Goal: Task Accomplishment & Management: Use online tool/utility

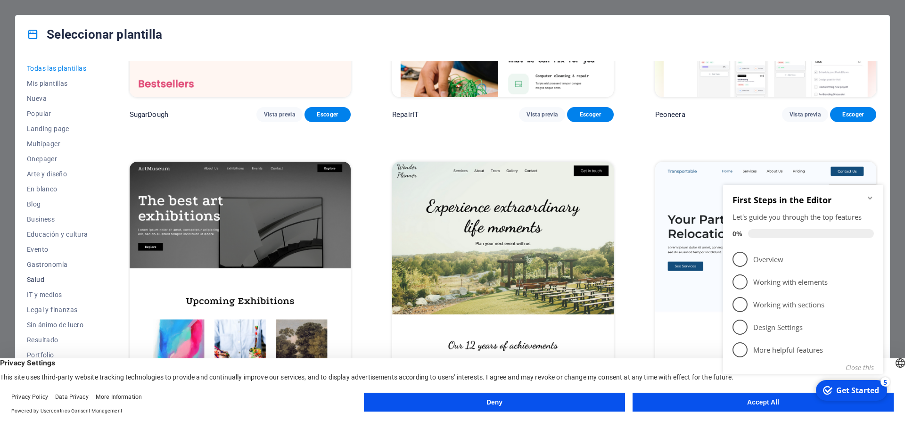
scroll to position [44, 0]
click at [43, 145] on span "En blanco" at bounding box center [57, 145] width 61 height 8
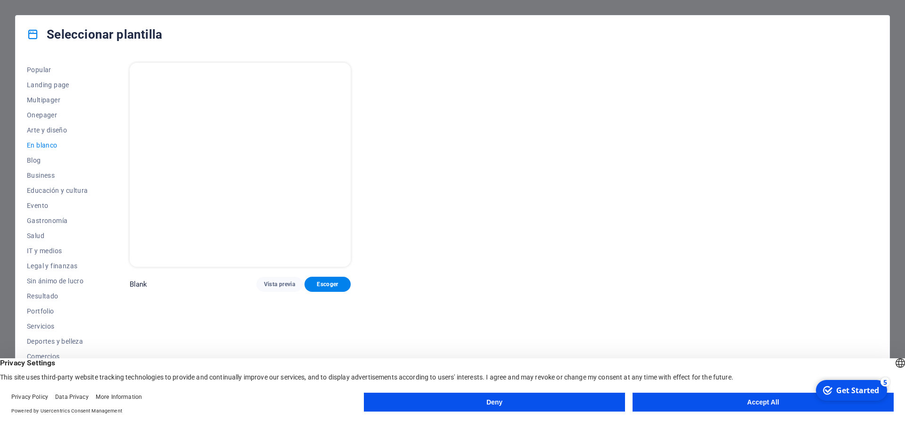
scroll to position [0, 0]
click at [285, 286] on span "Vista previa" at bounding box center [279, 284] width 31 height 8
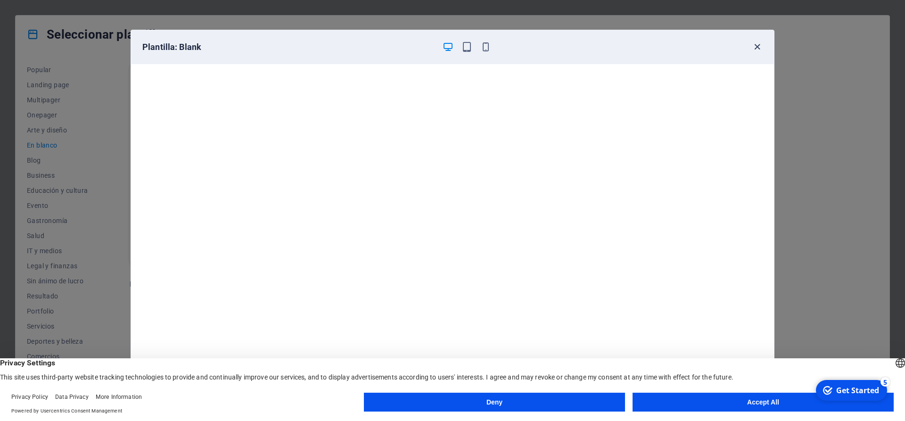
click at [761, 47] on icon "button" at bounding box center [757, 46] width 11 height 11
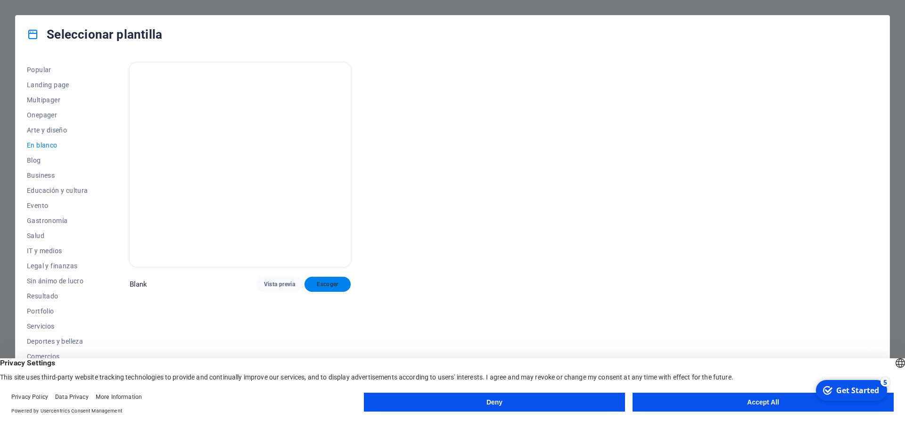
click at [323, 283] on span "Escoger" at bounding box center [327, 284] width 31 height 8
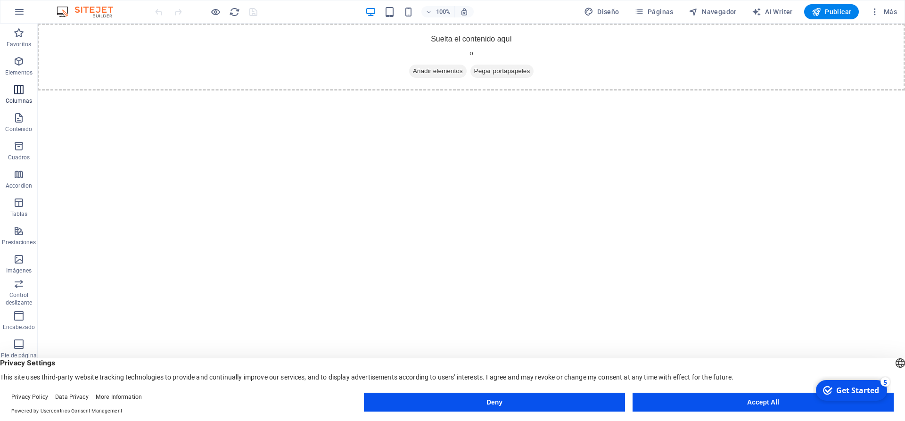
click at [17, 85] on icon "button" at bounding box center [18, 89] width 11 height 11
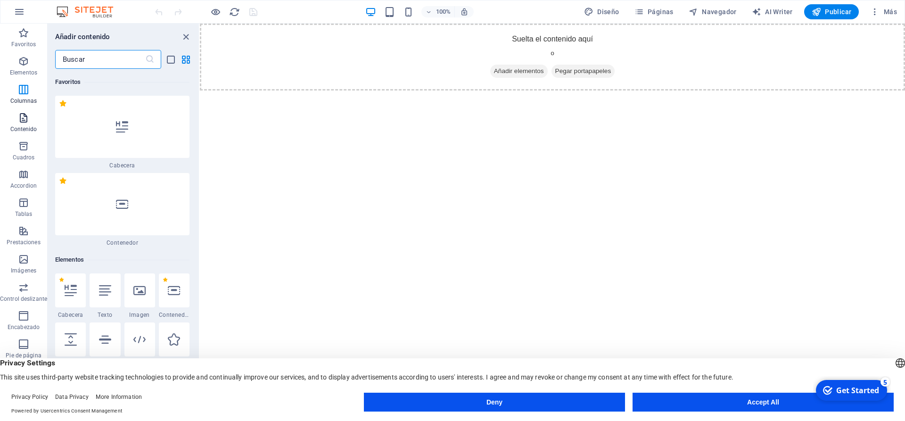
scroll to position [467, 0]
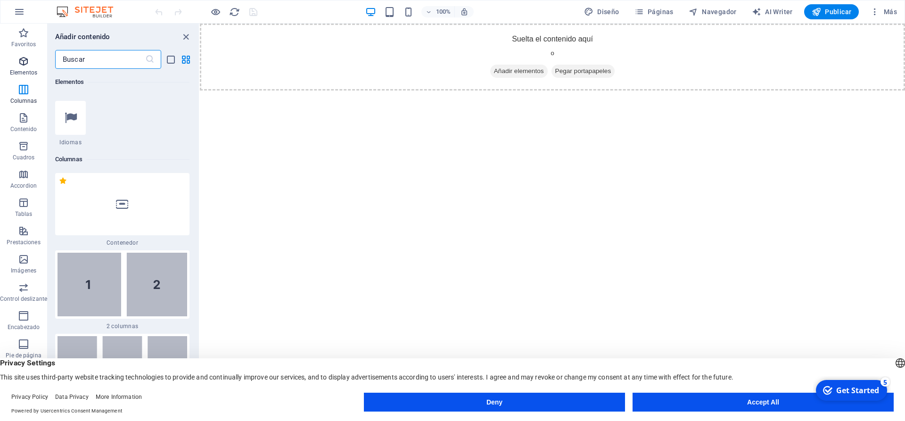
click at [25, 73] on p "Elementos" at bounding box center [23, 73] width 27 height 8
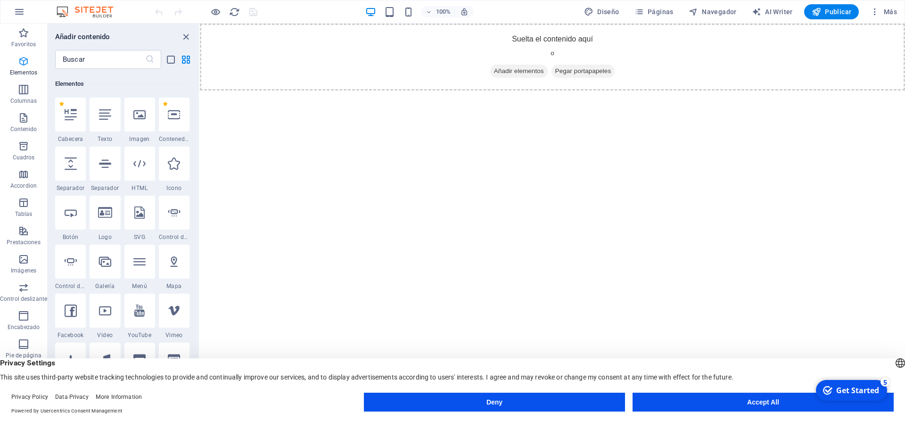
scroll to position [100, 0]
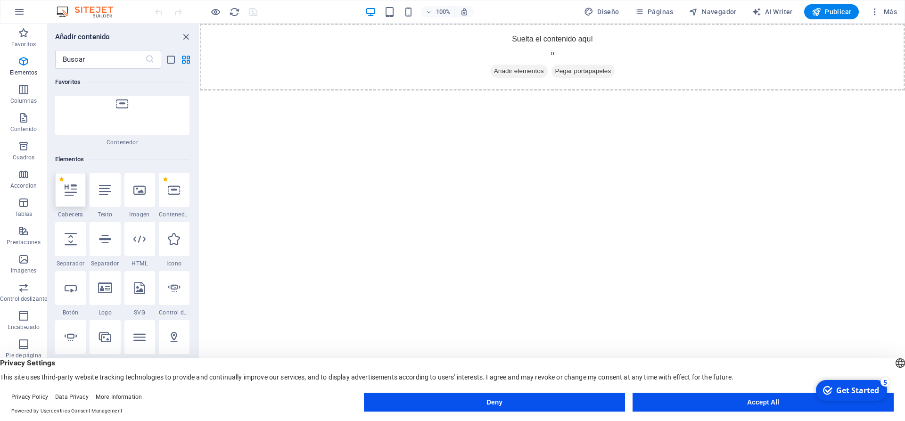
click at [83, 173] on div at bounding box center [70, 190] width 31 height 34
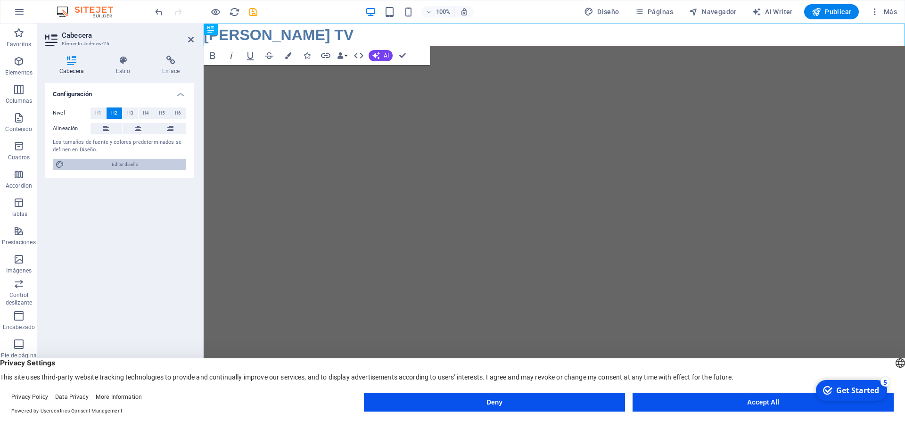
click at [148, 168] on span "Editar diseño" at bounding box center [125, 164] width 116 height 11
select select "px"
select select "400"
select select "px"
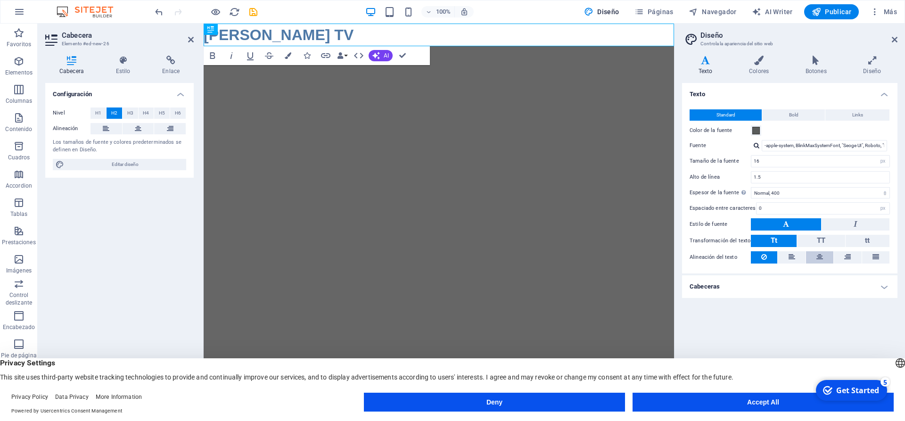
click at [821, 255] on icon at bounding box center [819, 256] width 7 height 11
click at [822, 255] on icon at bounding box center [819, 256] width 7 height 11
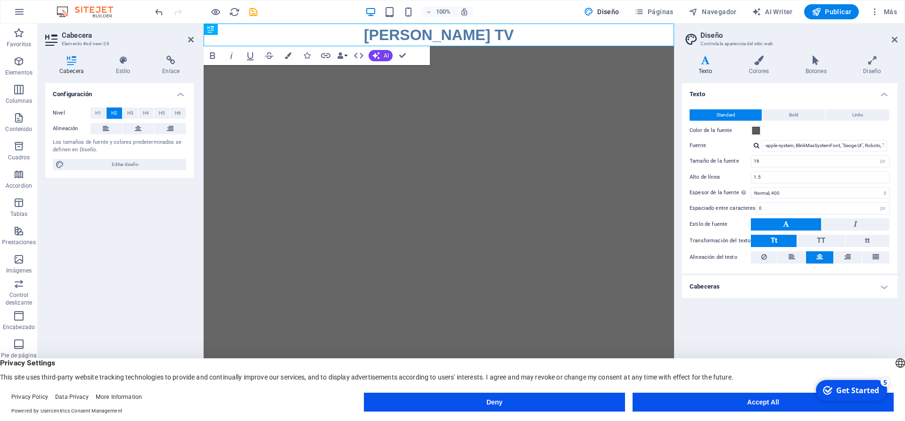
click at [809, 289] on h4 "Cabeceras" at bounding box center [789, 286] width 215 height 23
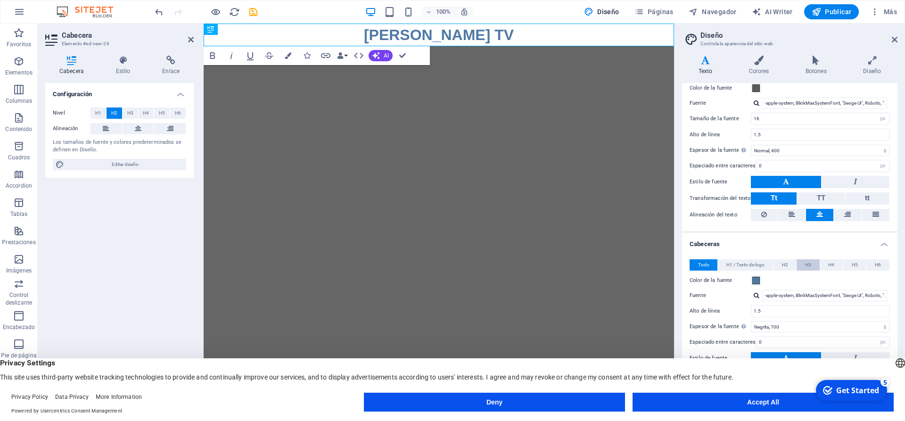
scroll to position [120, 0]
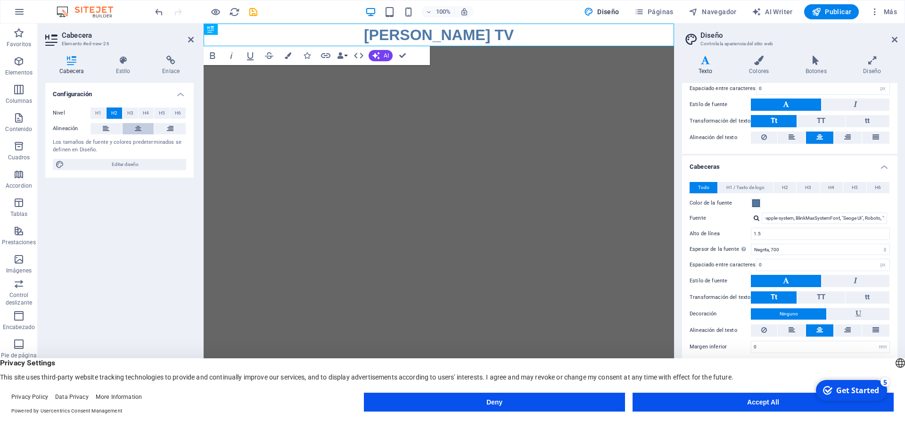
click at [144, 128] on button at bounding box center [139, 128] width 32 height 11
click at [130, 166] on span "Editar diseño" at bounding box center [125, 164] width 116 height 11
click at [325, 56] on icon "button" at bounding box center [325, 55] width 9 height 5
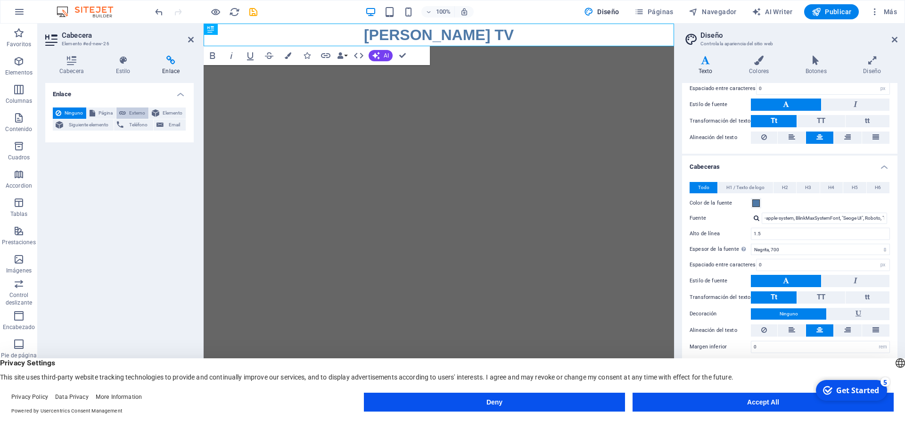
click at [136, 114] on span "Externo" at bounding box center [137, 112] width 17 height 11
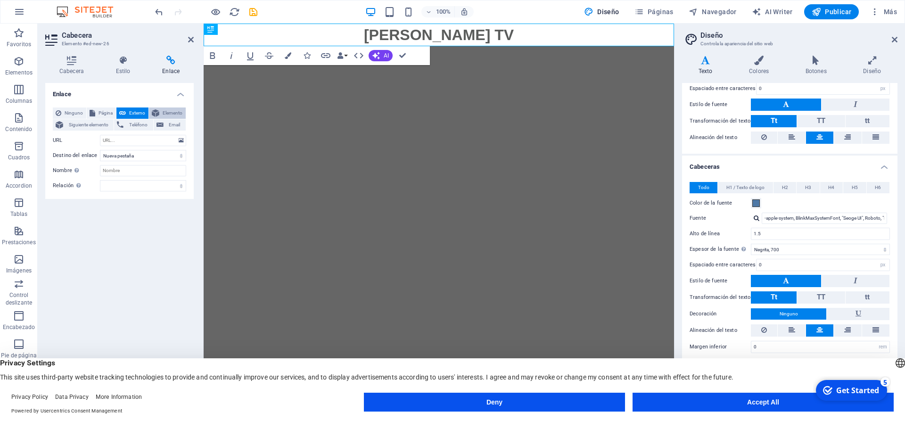
click at [159, 111] on button "Elemento" at bounding box center [167, 112] width 37 height 11
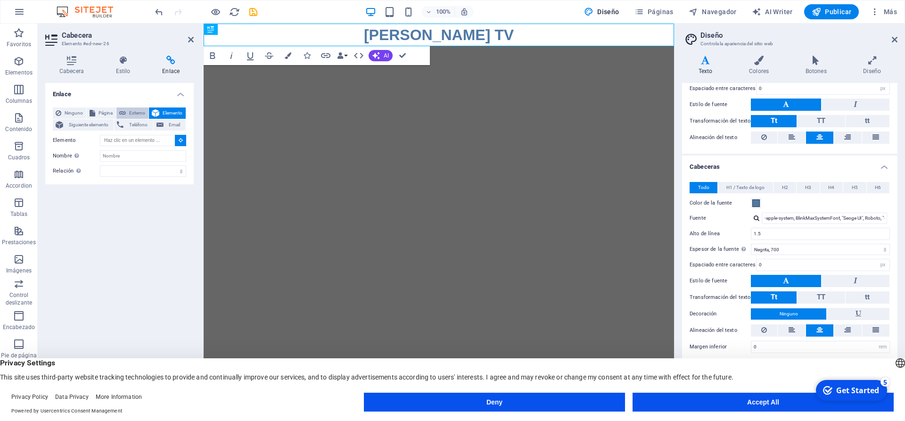
click at [137, 112] on span "Externo" at bounding box center [137, 112] width 17 height 11
select select "blank"
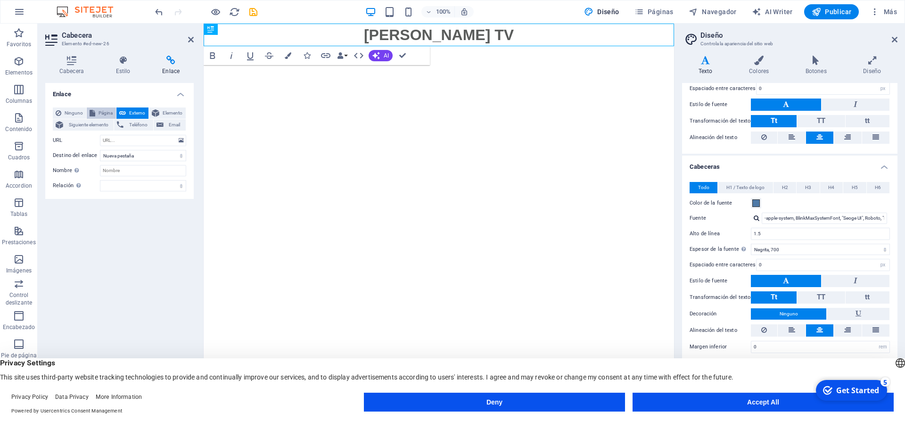
click at [103, 113] on span "Página" at bounding box center [105, 112] width 15 height 11
select select
click at [83, 113] on button "Ninguno" at bounding box center [69, 112] width 33 height 11
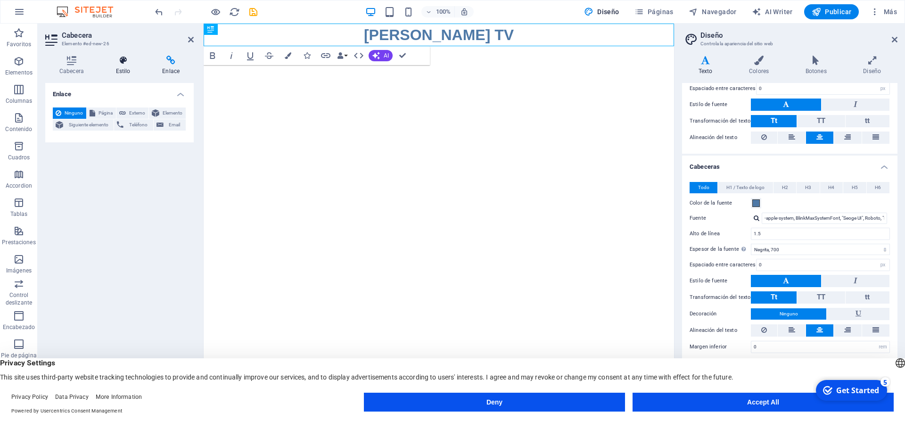
click at [129, 64] on icon at bounding box center [123, 60] width 43 height 9
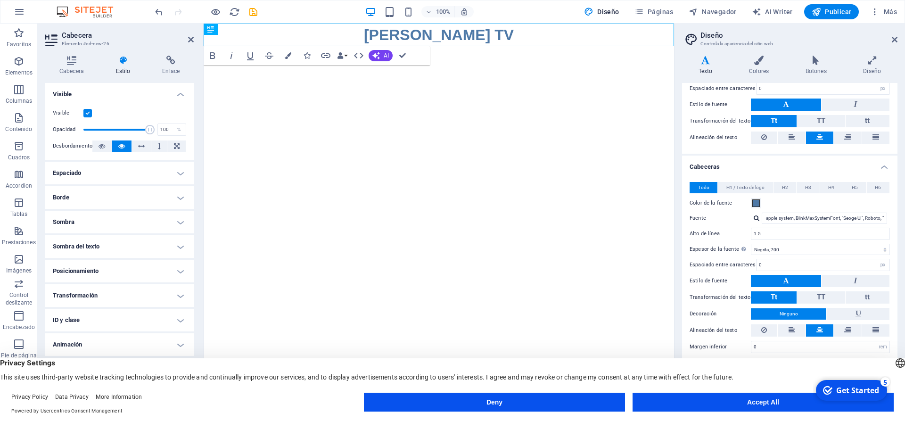
click at [500, 46] on html "Skip to main content LUCAS TV" at bounding box center [439, 35] width 470 height 23
click at [768, 406] on button "Accept All" at bounding box center [763, 402] width 261 height 19
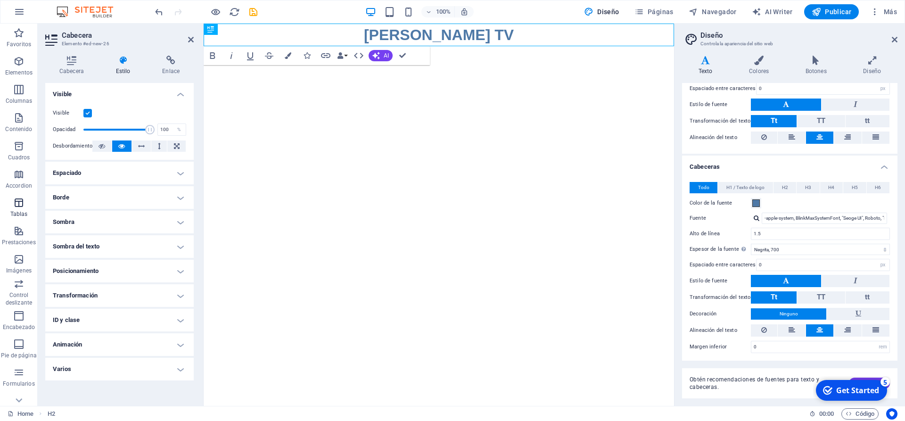
scroll to position [42, 0]
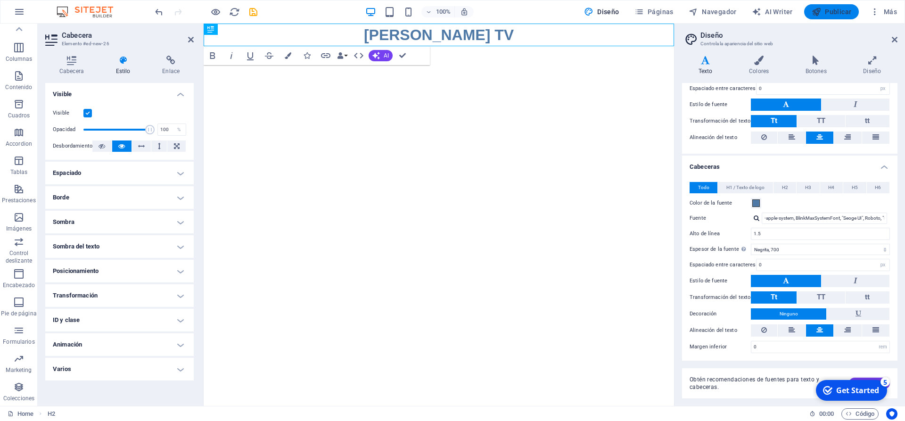
click at [813, 9] on icon "button" at bounding box center [816, 11] width 9 height 9
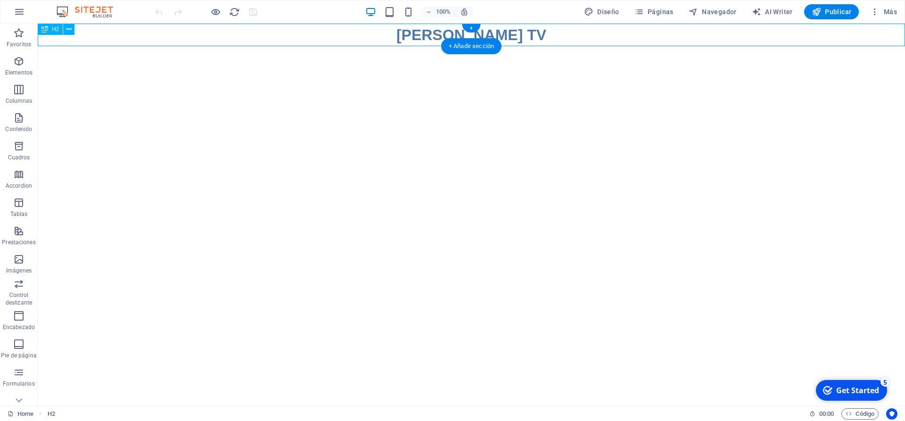
click at [509, 33] on div "LUCAS TV" at bounding box center [471, 35] width 867 height 23
click at [70, 30] on icon at bounding box center [68, 30] width 5 height 10
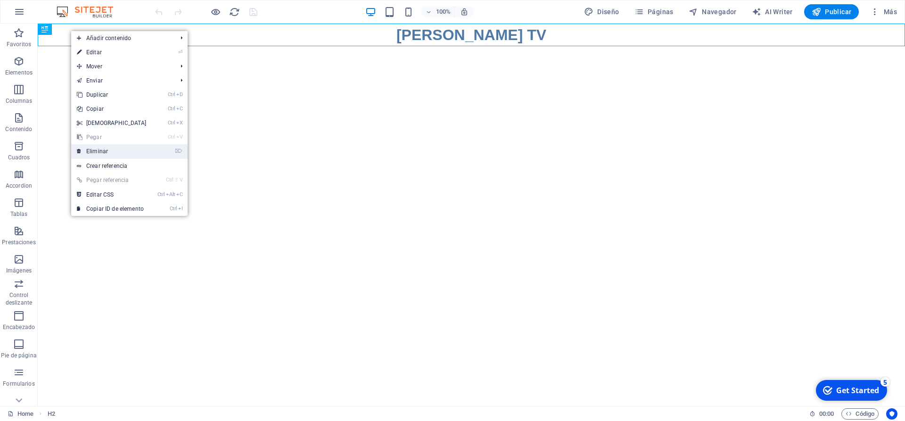
click at [114, 149] on link "⌦ Eliminar" at bounding box center [111, 151] width 81 height 14
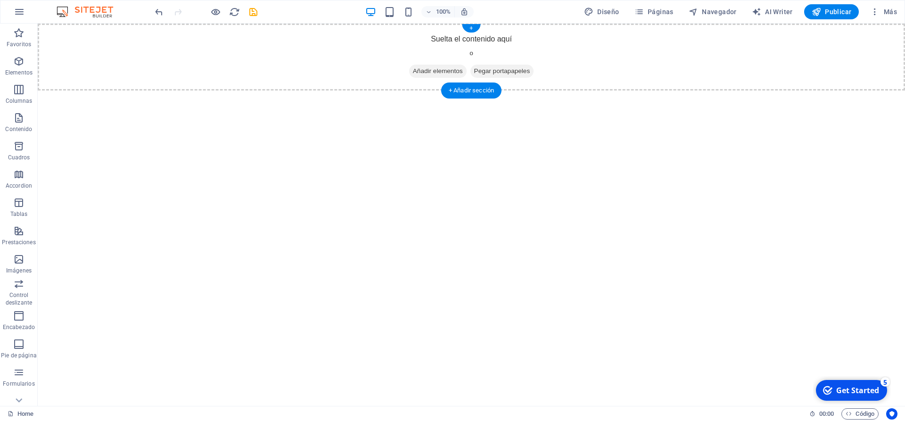
click at [426, 72] on span "Añadir elementos" at bounding box center [438, 71] width 58 height 13
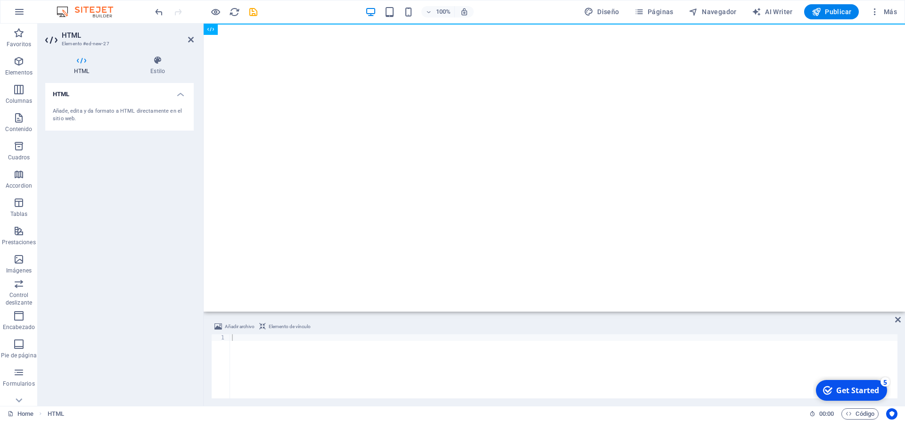
click at [246, 24] on html "Skip to main content" at bounding box center [554, 24] width 701 height 0
click at [214, 28] on icon at bounding box center [210, 29] width 7 height 11
click at [257, 24] on html "Skip to main content" at bounding box center [554, 24] width 701 height 0
drag, startPoint x: 213, startPoint y: 30, endPoint x: 222, endPoint y: 30, distance: 9.0
click at [218, 31] on div "HTML" at bounding box center [211, 29] width 14 height 11
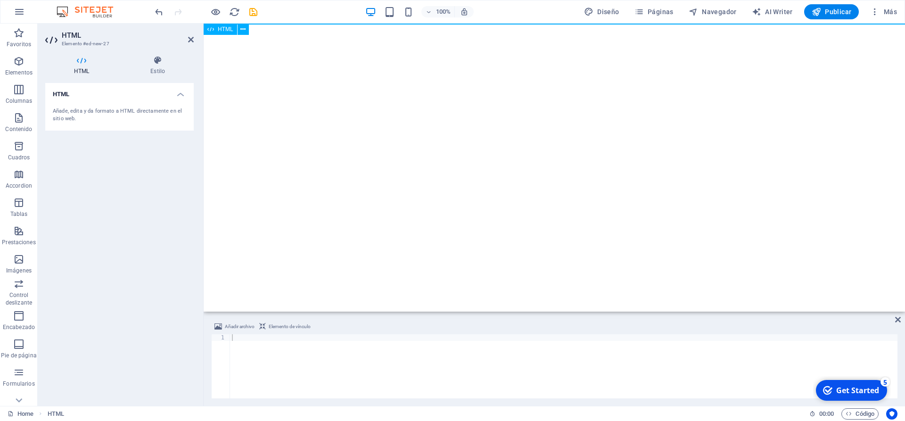
click at [213, 29] on icon at bounding box center [210, 29] width 7 height 11
click at [239, 29] on button at bounding box center [243, 29] width 11 height 11
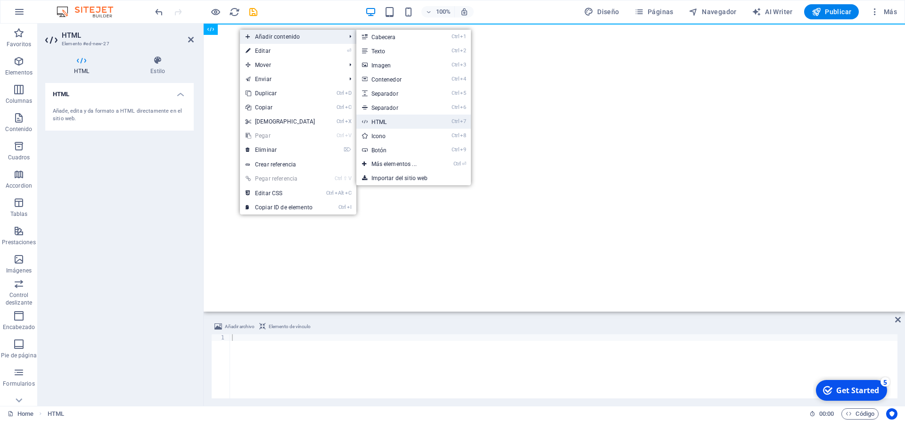
click at [383, 123] on link "Ctrl 7 HTML" at bounding box center [395, 122] width 79 height 14
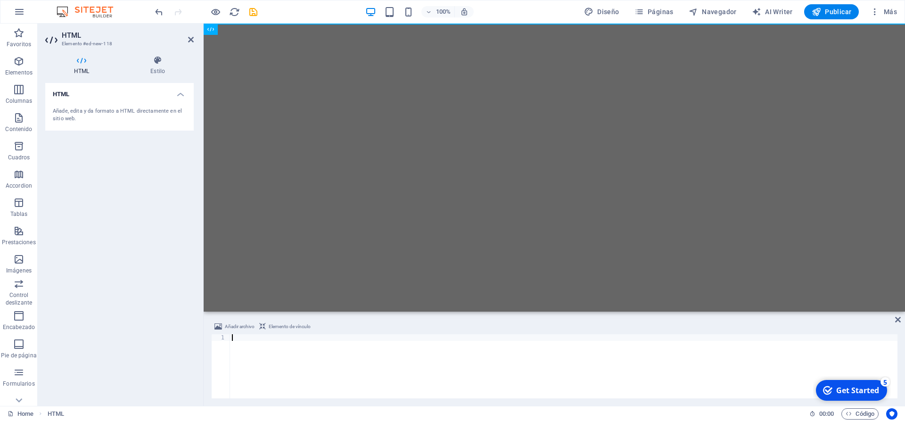
type textarea "```"
click at [845, 387] on div "Get Started" at bounding box center [857, 390] width 43 height 10
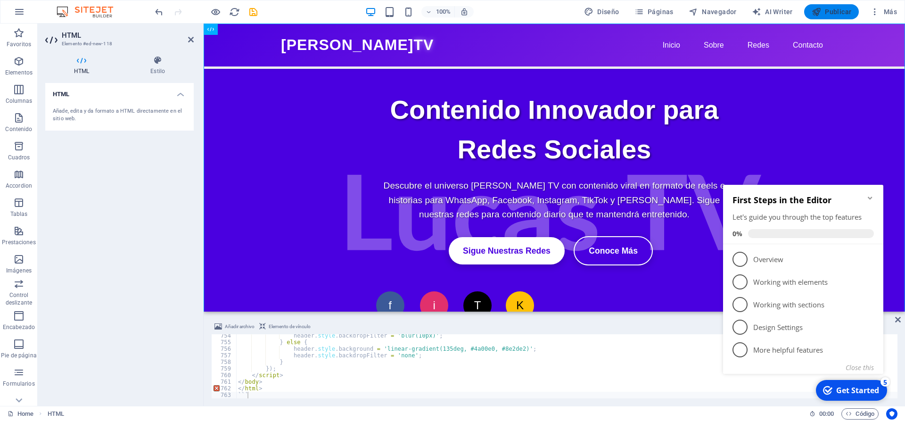
click at [821, 11] on icon "button" at bounding box center [816, 11] width 9 height 9
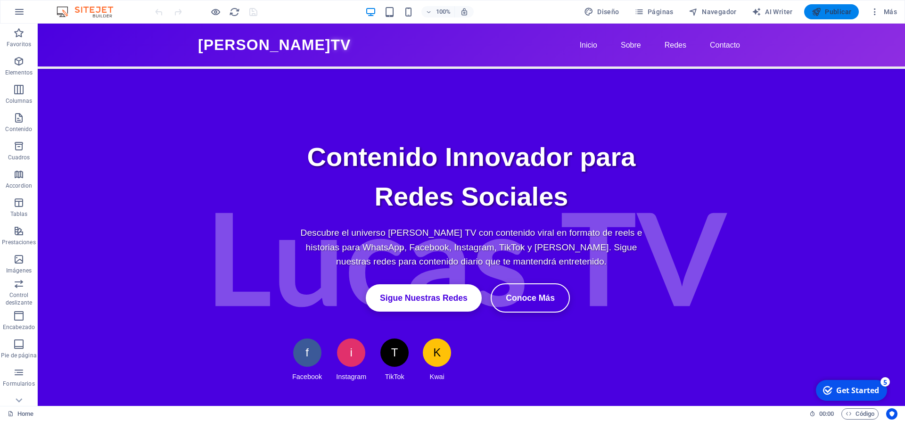
click at [80, 33] on button at bounding box center [77, 29] width 11 height 11
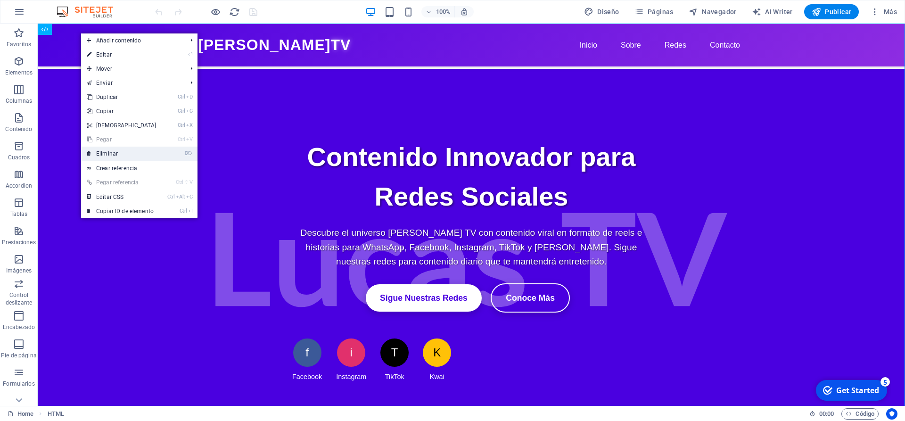
click at [119, 149] on link "⌦ Eliminar" at bounding box center [121, 154] width 81 height 14
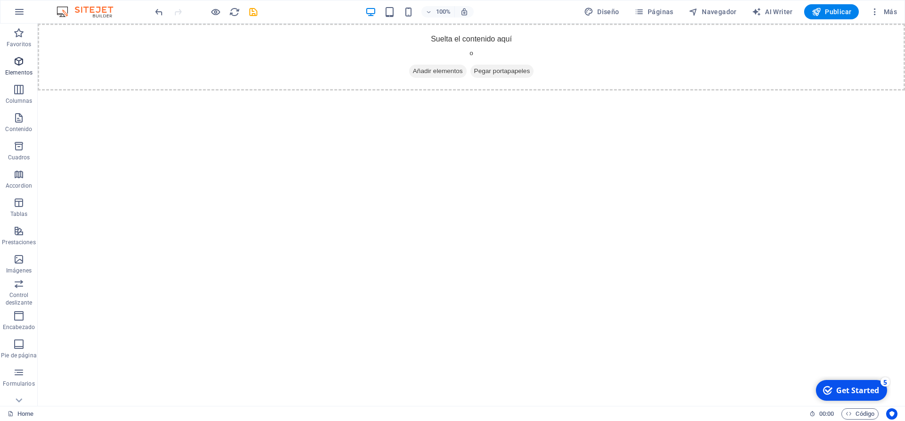
click at [15, 66] on icon "button" at bounding box center [18, 61] width 11 height 11
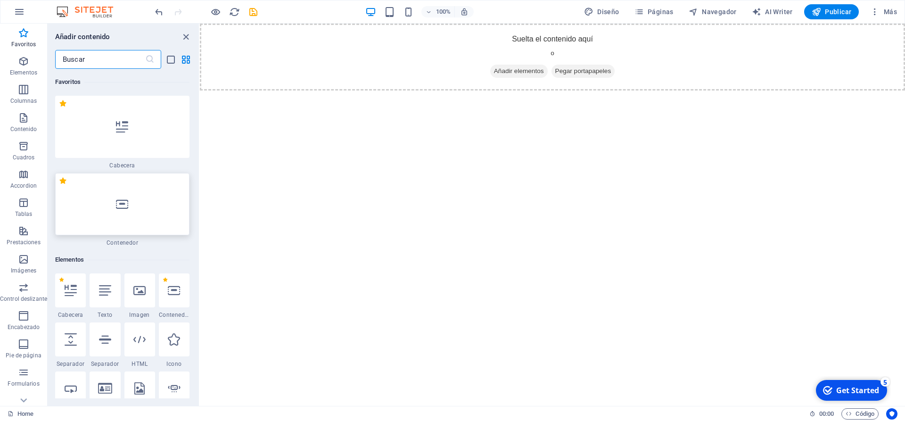
click at [155, 173] on div at bounding box center [122, 204] width 134 height 62
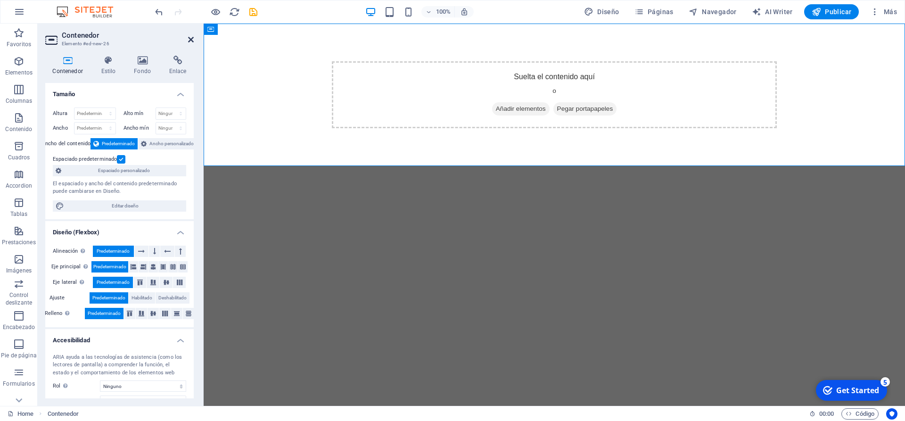
click at [189, 41] on icon at bounding box center [191, 40] width 6 height 8
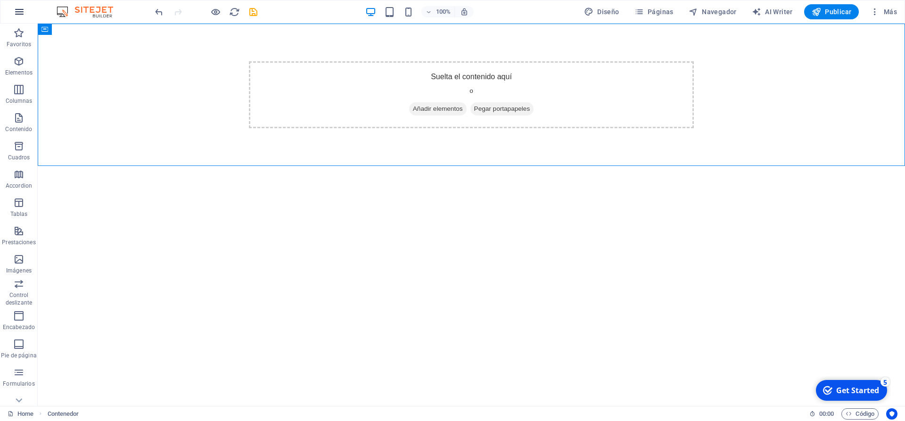
click at [21, 11] on icon "button" at bounding box center [19, 11] width 11 height 11
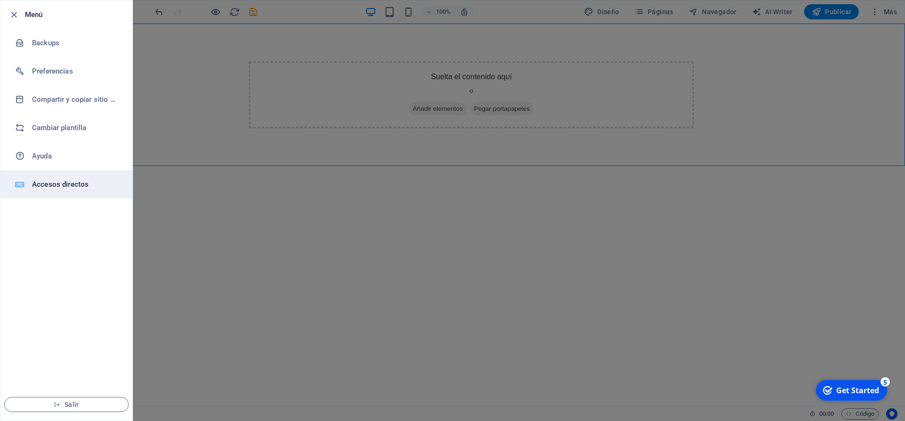
click at [66, 185] on h6 "Accesos directos" at bounding box center [75, 184] width 87 height 11
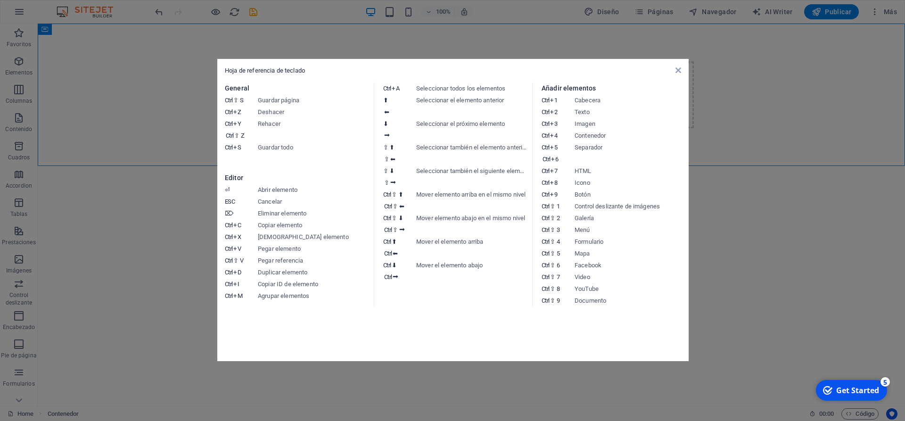
click at [674, 74] on div "Hoja de referencia de teclado" at bounding box center [453, 70] width 456 height 8
click at [677, 73] on icon at bounding box center [678, 70] width 6 height 8
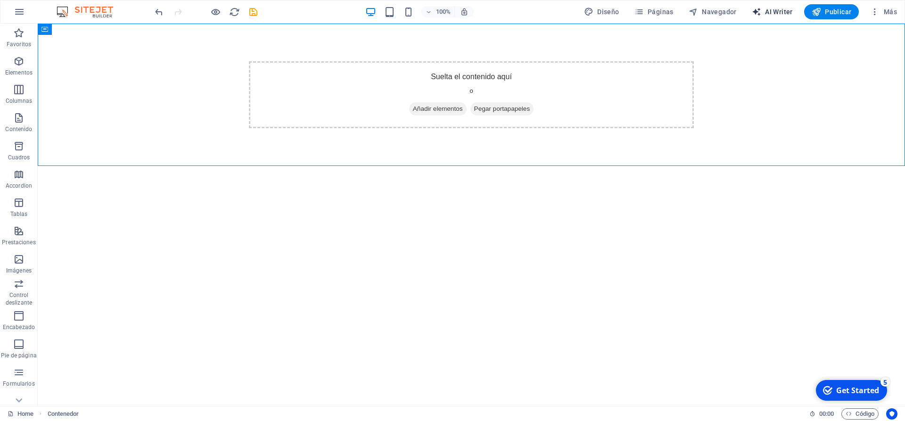
click at [774, 13] on span "AI Writer" at bounding box center [772, 11] width 41 height 9
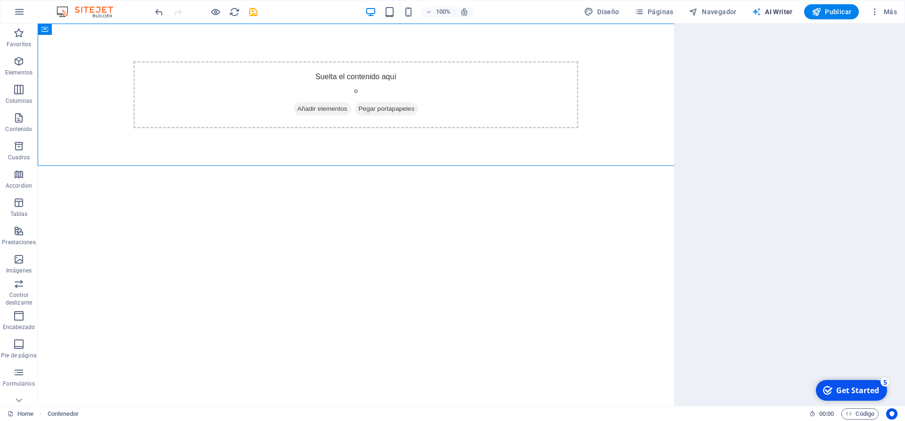
select select "English"
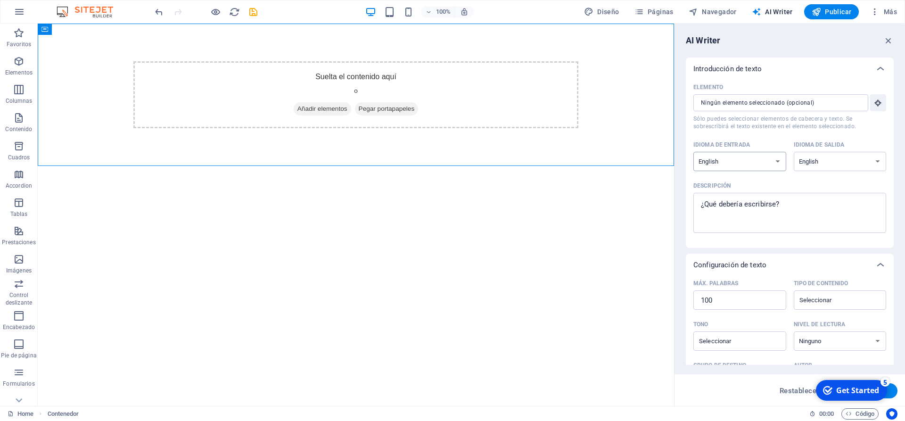
click at [693, 152] on select "Albanian Arabic Armenian Awadhi Azerbaijani Bashkir Basque Belarusian Bengali B…" at bounding box center [739, 161] width 93 height 19
select select "Spanish"
click option "Spanish" at bounding box center [0, 0] width 0 height 0
click at [798, 173] on div "Idioma de entrada Albanian Arabic Armenian Awadhi Azerbaijani Bashkir Basque Be…" at bounding box center [789, 158] width 193 height 41
select select "Spanish"
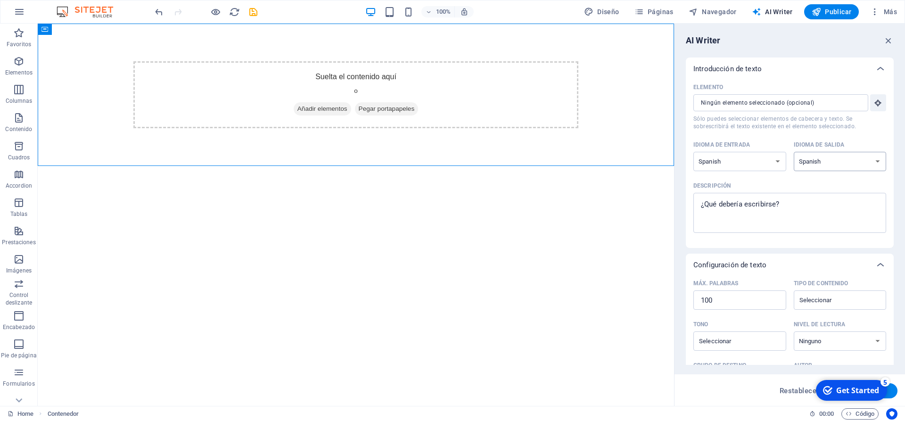
click option "Spanish" at bounding box center [0, 0] width 0 height 0
click at [757, 214] on textarea "Descripción x ​" at bounding box center [789, 213] width 183 height 31
click at [761, 108] on input "Elemento ​ Sólo puedes seleccionar elementos de cabecera y texto. Se sobrescrib…" at bounding box center [777, 102] width 168 height 17
click at [761, 196] on div "x ​" at bounding box center [789, 213] width 193 height 40
click at [761, 198] on textarea "Descripción x ​" at bounding box center [789, 213] width 183 height 31
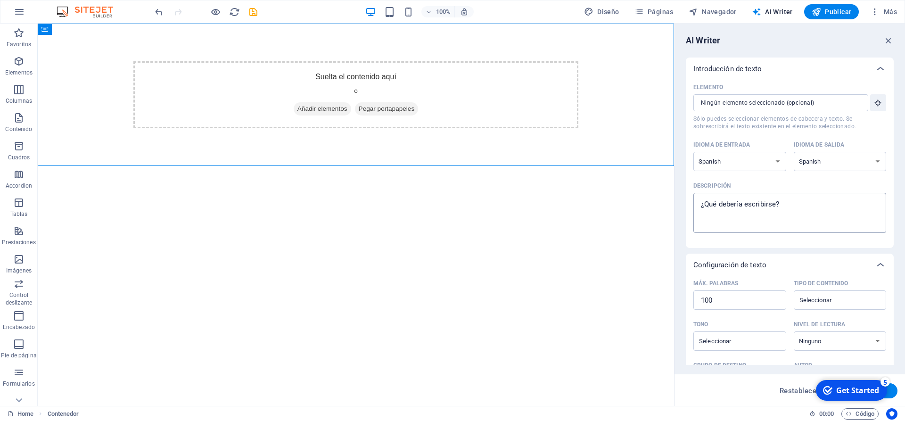
type textarea "x"
paste textarea "[URL][DOMAIN_NAME]"
type textarea "[URL][DOMAIN_NAME]"
type textarea "x"
type textarea "[URL][DOMAIN_NAME]"
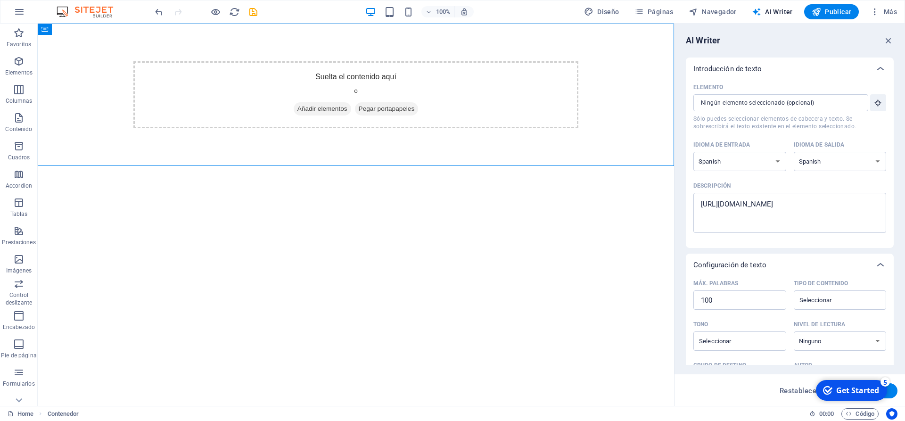
type textarea "x"
drag, startPoint x: 839, startPoint y: 206, endPoint x: 588, endPoint y: 201, distance: 251.3
click at [698, 201] on textarea "[URL][DOMAIN_NAME]" at bounding box center [789, 213] width 183 height 31
paste textarea "```html <!DOCTYPE html> <html lang="es"> <head> <meta charset="UTF-8"> <meta na…"
type textarea "```html <!DOCTYPE html> <html lang="es"> <head> <meta charset="UTF-8"> <meta na…"
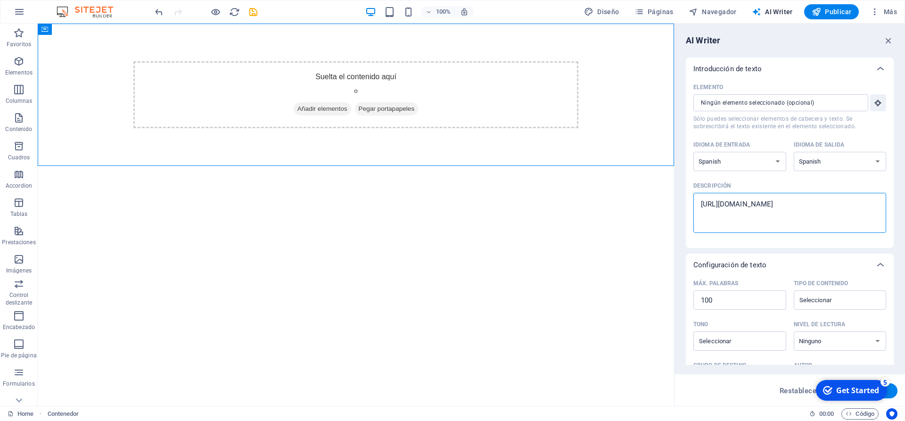
type textarea "x"
type textarea "```html <!DOCTYPE html> <html lang="es"> <head> <meta charset="UTF-8"> <meta na…"
type textarea "x"
click at [832, 391] on div "checkmark Get Started 5" at bounding box center [851, 390] width 56 height 10
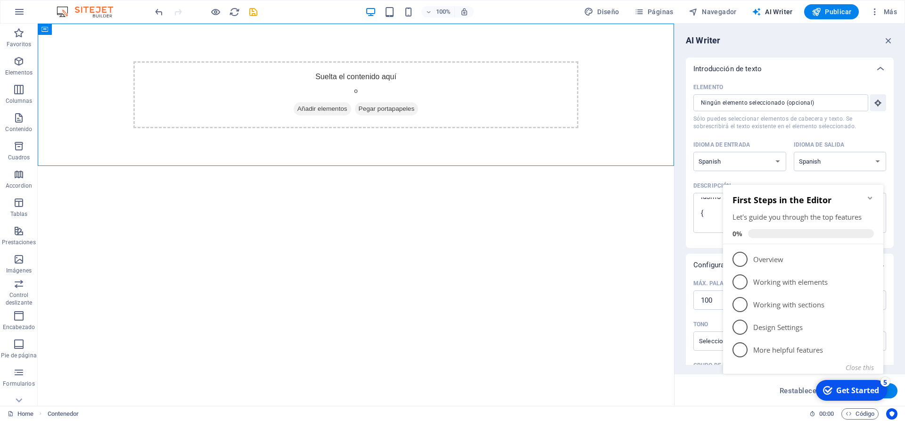
click at [832, 391] on div "checkmark Get Started 5" at bounding box center [851, 390] width 56 height 10
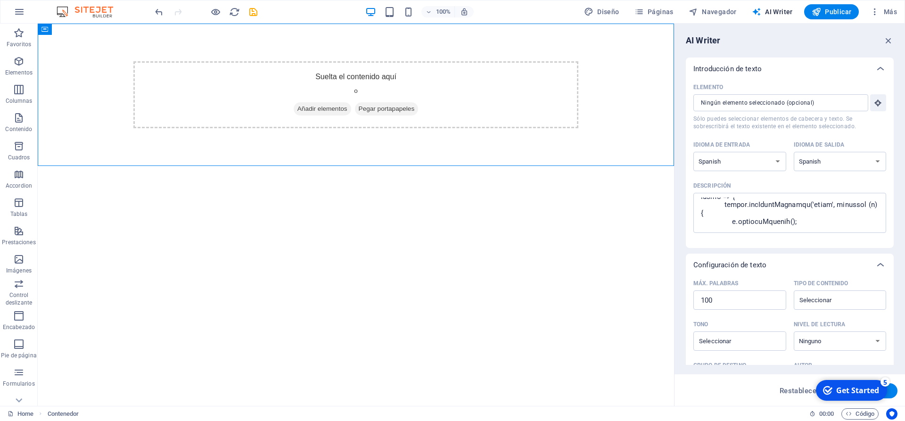
drag, startPoint x: 860, startPoint y: 390, endPoint x: 642, endPoint y: 379, distance: 218.1
click at [811, 379] on html "checkmark Get Started 5 First Steps in the Editor Let's guide you through the t…" at bounding box center [851, 390] width 80 height 28
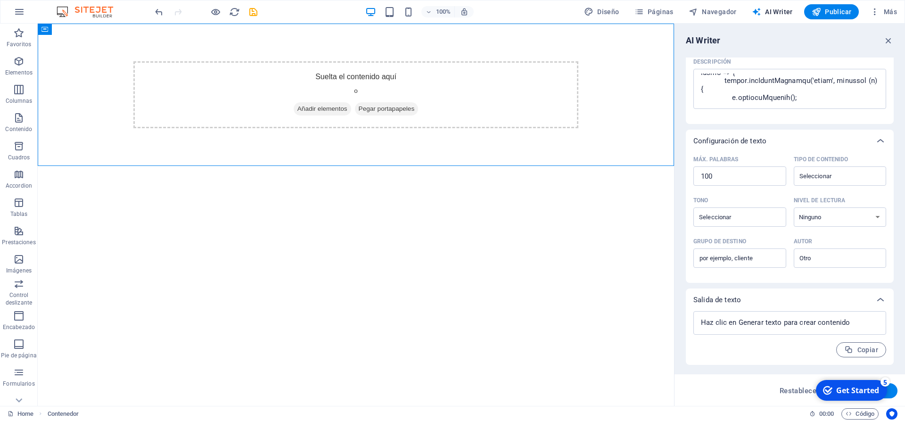
scroll to position [82, 0]
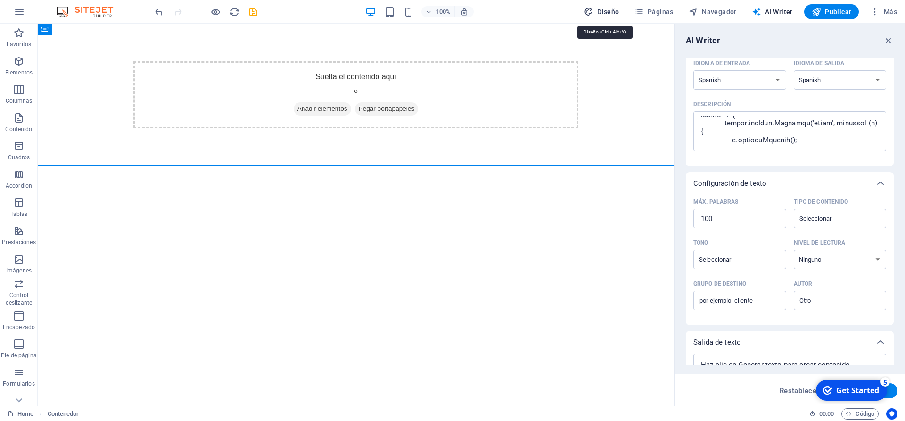
click at [593, 14] on icon "button" at bounding box center [588, 11] width 9 height 9
select select "px"
select select "400"
select select "px"
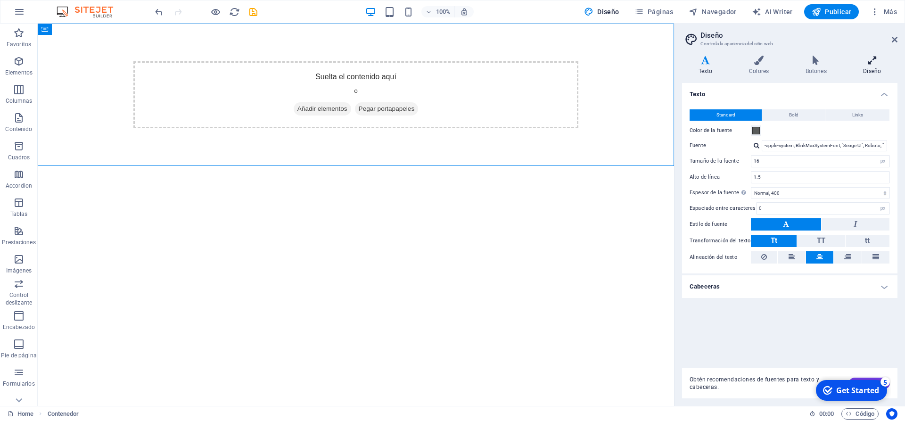
click at [867, 69] on h4 "Diseño" at bounding box center [872, 66] width 50 height 20
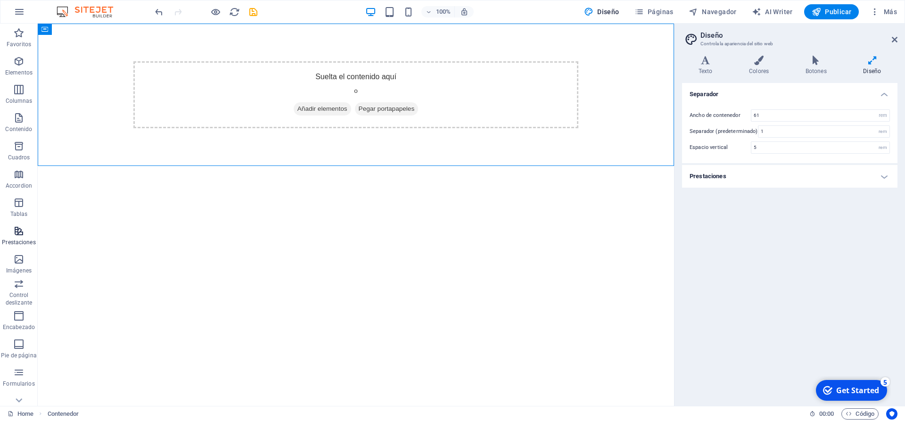
scroll to position [42, 0]
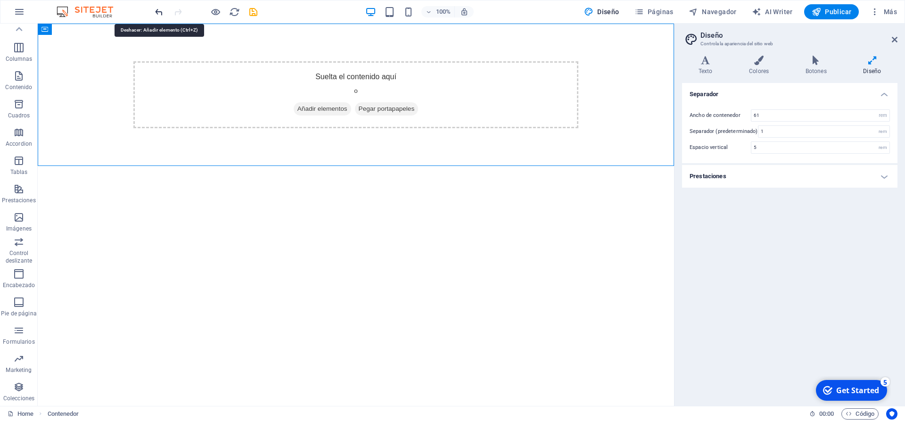
click at [155, 14] on icon "undo" at bounding box center [159, 12] width 11 height 11
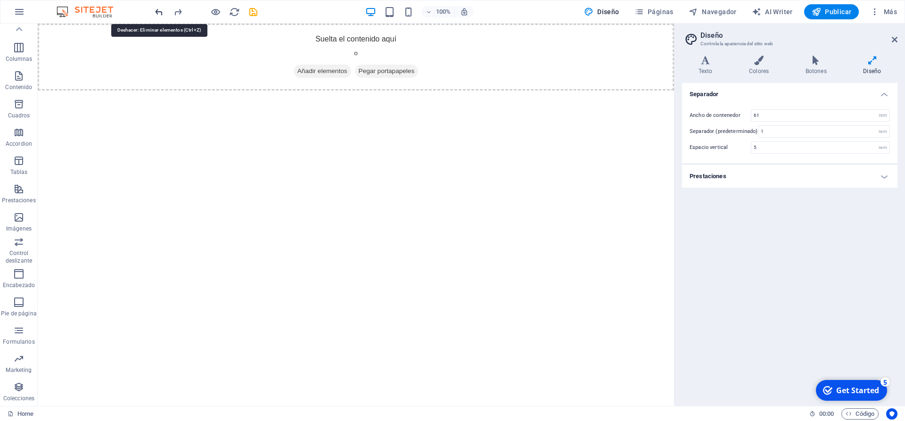
click at [159, 14] on icon "undo" at bounding box center [159, 12] width 11 height 11
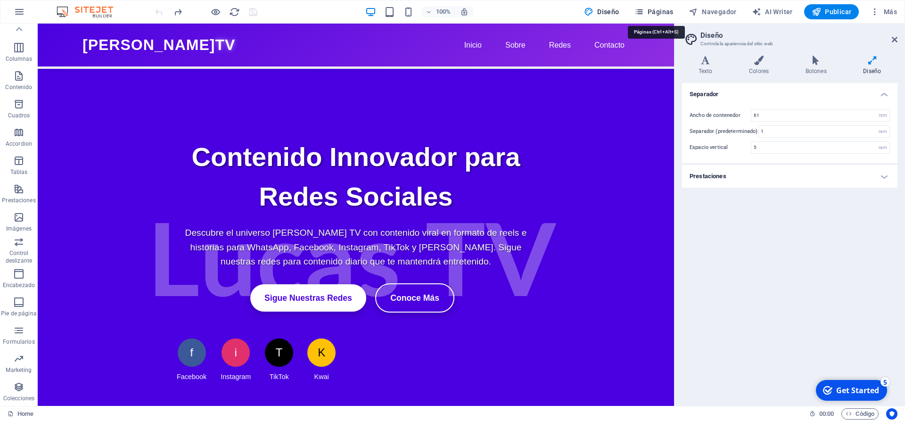
click at [641, 9] on icon "button" at bounding box center [638, 11] width 9 height 9
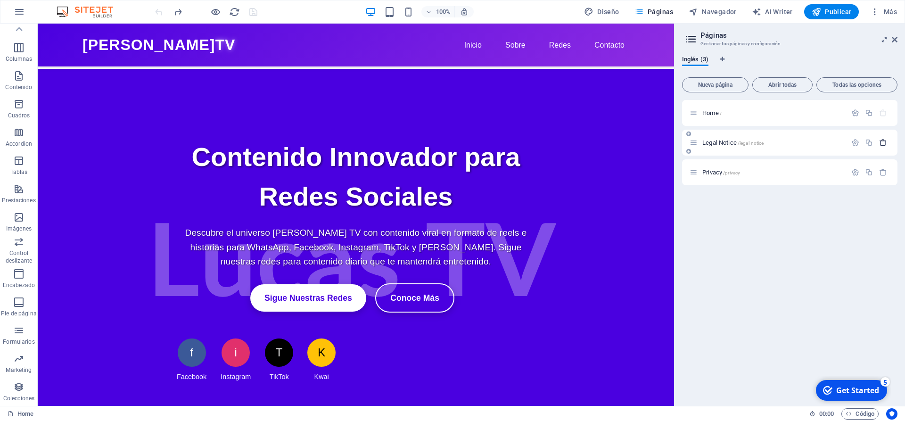
click at [882, 144] on icon "button" at bounding box center [883, 143] width 8 height 8
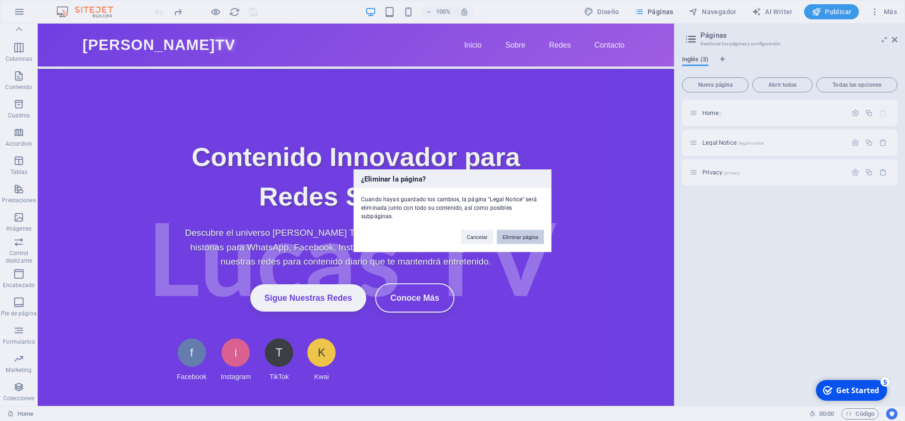
click at [522, 232] on button "Eliminar página" at bounding box center [520, 237] width 47 height 14
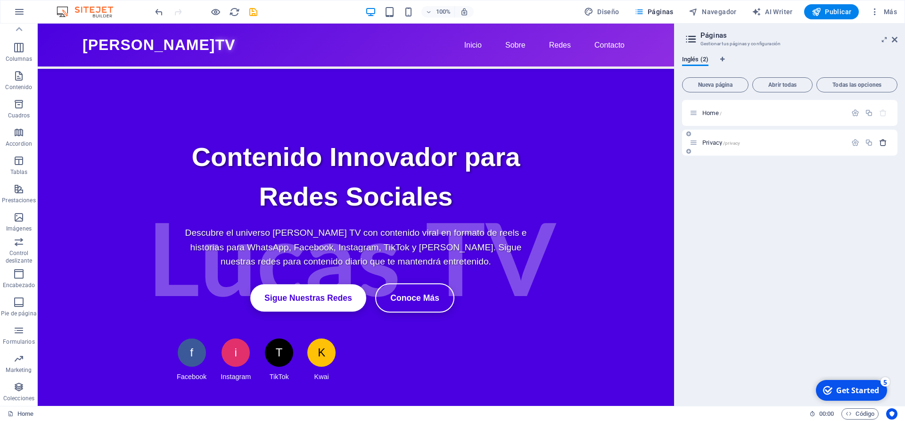
click at [884, 145] on icon "button" at bounding box center [883, 143] width 8 height 8
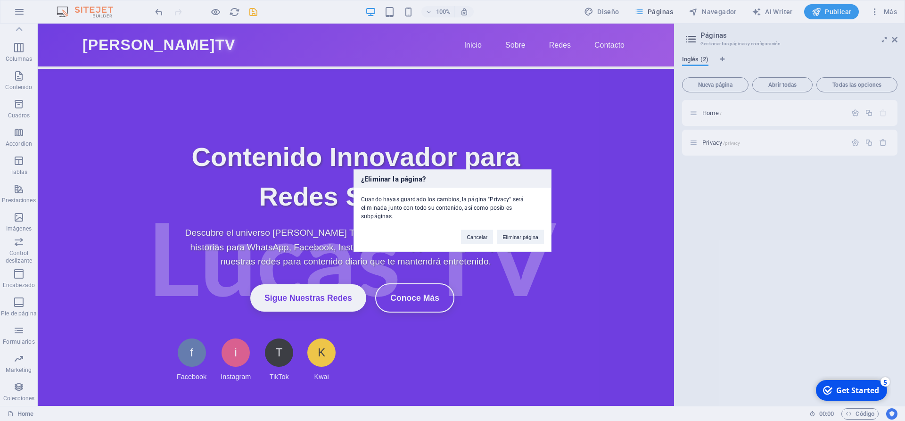
click at [535, 235] on button "Eliminar página" at bounding box center [520, 237] width 47 height 14
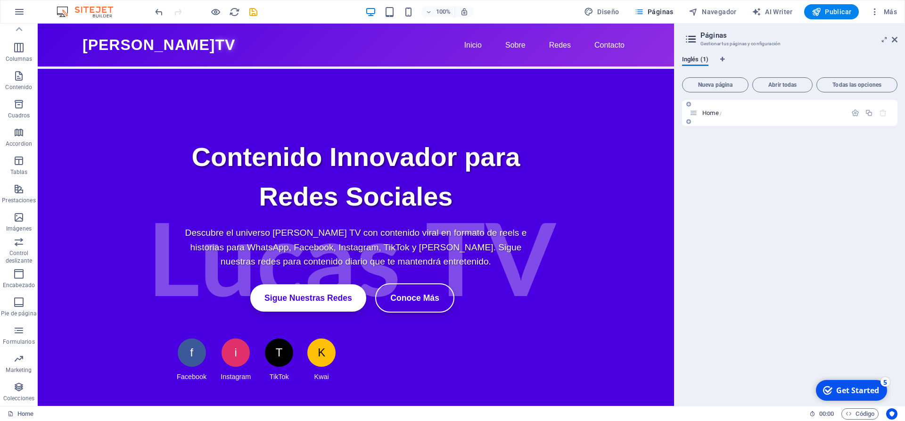
click at [706, 113] on span "Home /" at bounding box center [711, 112] width 19 height 7
click at [693, 45] on icon at bounding box center [691, 39] width 14 height 13
click at [693, 42] on icon at bounding box center [691, 39] width 14 height 13
click at [716, 36] on h2 "Páginas" at bounding box center [798, 35] width 197 height 8
click at [838, 85] on span "Todas las opciones" at bounding box center [857, 85] width 73 height 6
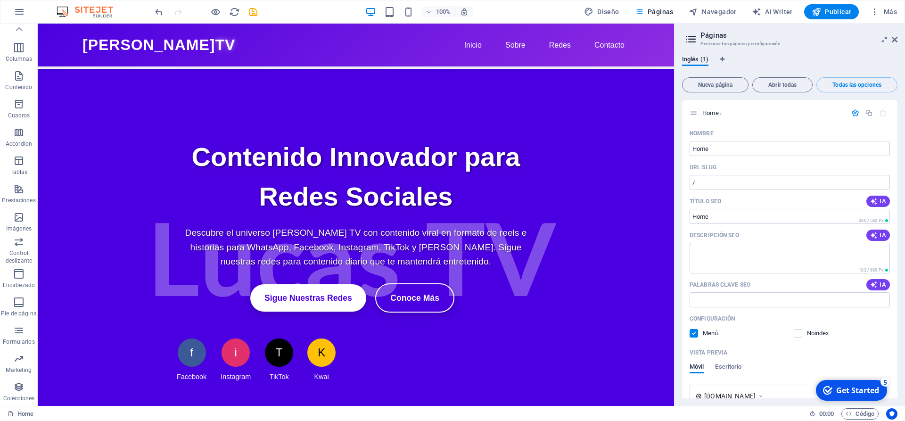
click at [899, 39] on aside "Páginas Gestionar tus páginas y configuración Inglés (1) Nueva página Abrir tod…" at bounding box center [789, 215] width 231 height 382
click at [895, 40] on icon at bounding box center [895, 40] width 6 height 8
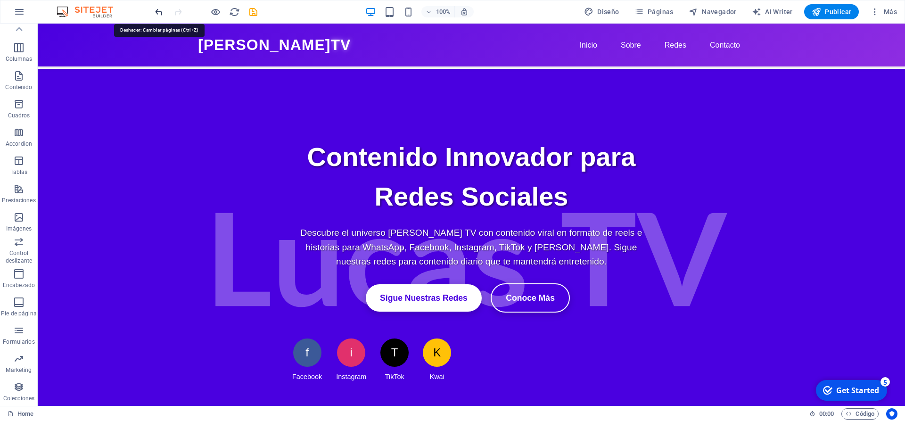
click at [159, 13] on icon "undo" at bounding box center [159, 12] width 11 height 11
click at [158, 13] on icon "undo" at bounding box center [159, 12] width 11 height 11
click at [158, 13] on div at bounding box center [206, 11] width 106 height 15
click at [115, 14] on img at bounding box center [89, 11] width 71 height 11
click at [108, 13] on img at bounding box center [89, 11] width 71 height 11
